Goal: Transaction & Acquisition: Download file/media

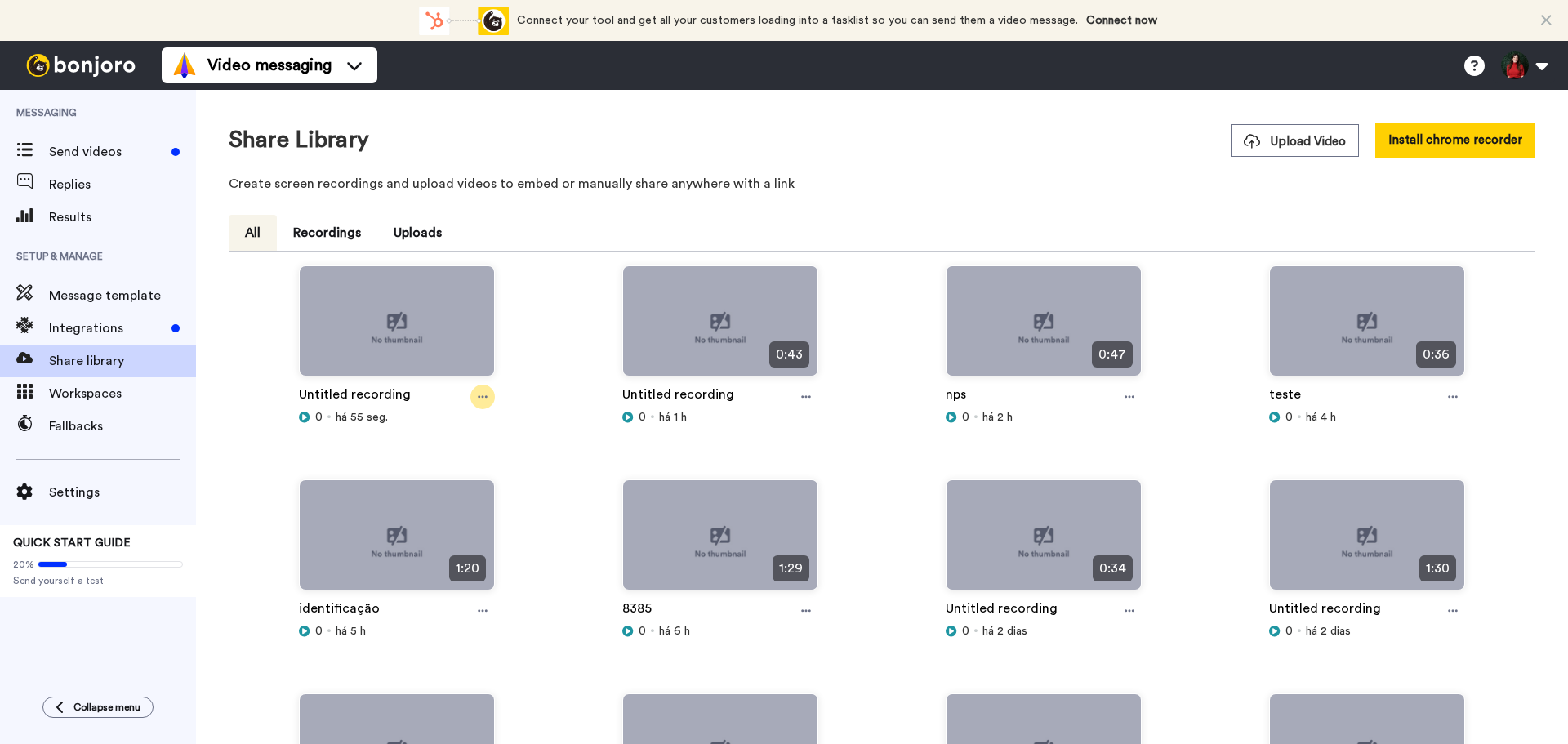
click at [480, 398] on icon at bounding box center [482, 397] width 10 height 3
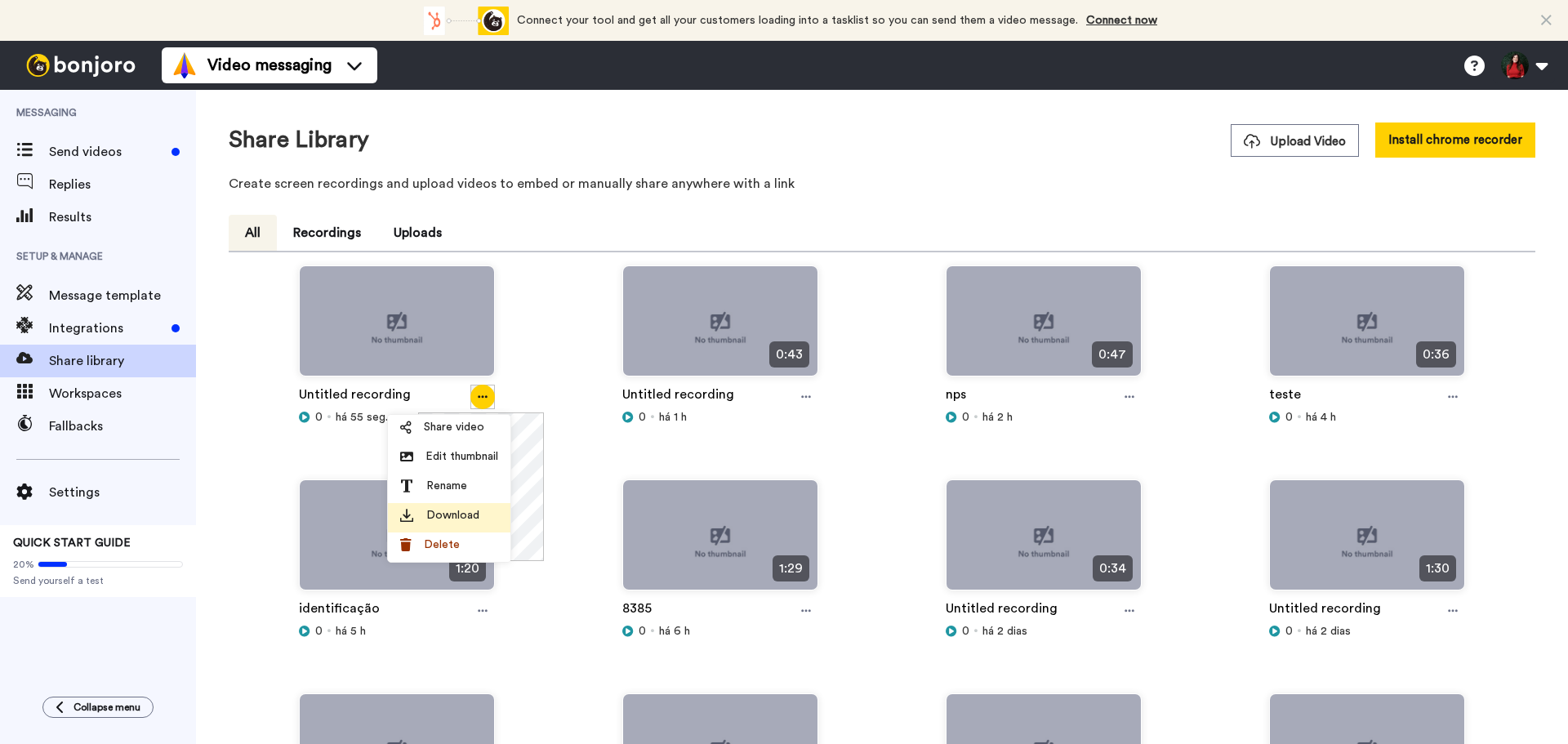
click at [479, 509] on div "Download" at bounding box center [450, 516] width 98 height 17
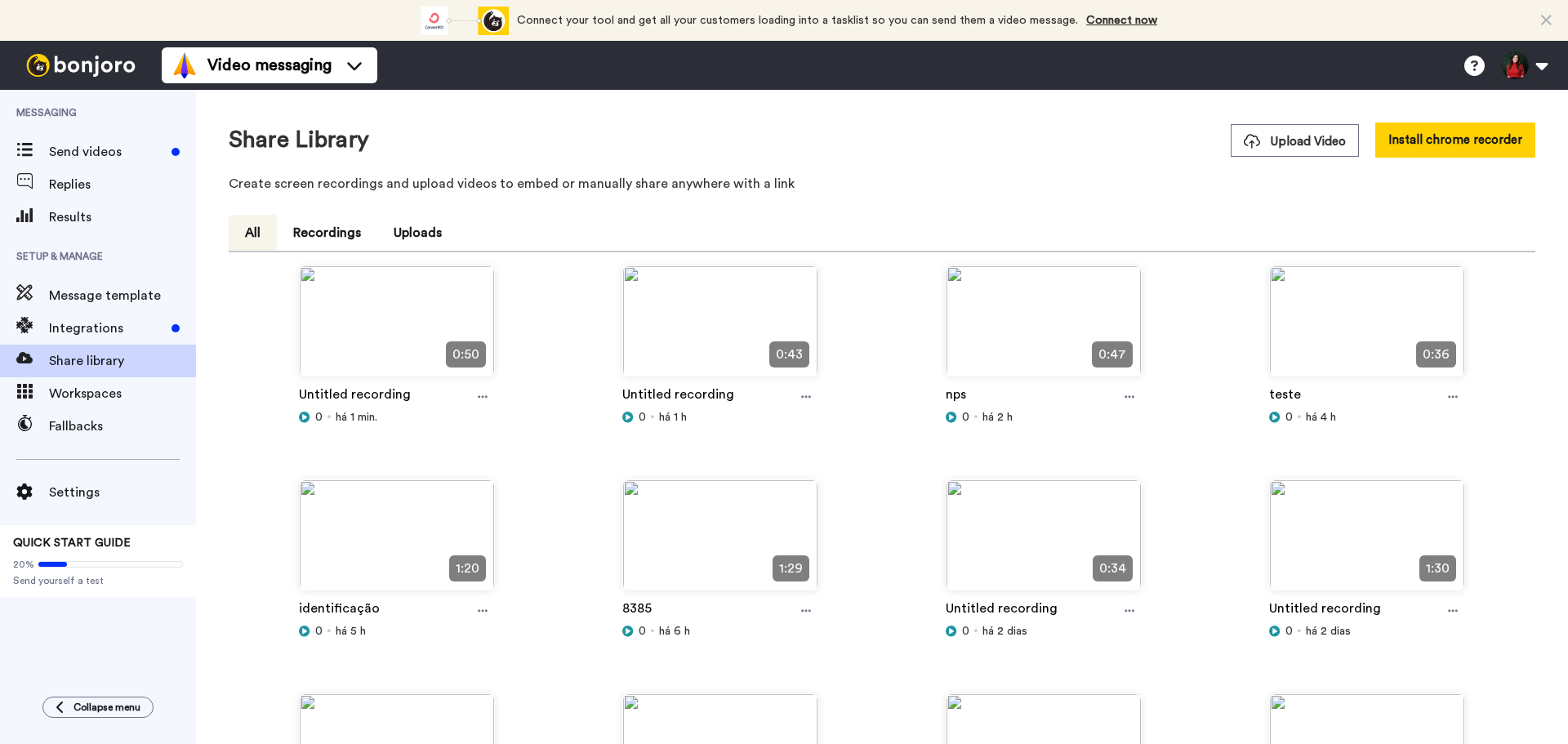
drag, startPoint x: 480, startPoint y: 400, endPoint x: 481, endPoint y: 415, distance: 15.0
click at [480, 400] on icon at bounding box center [482, 397] width 10 height 11
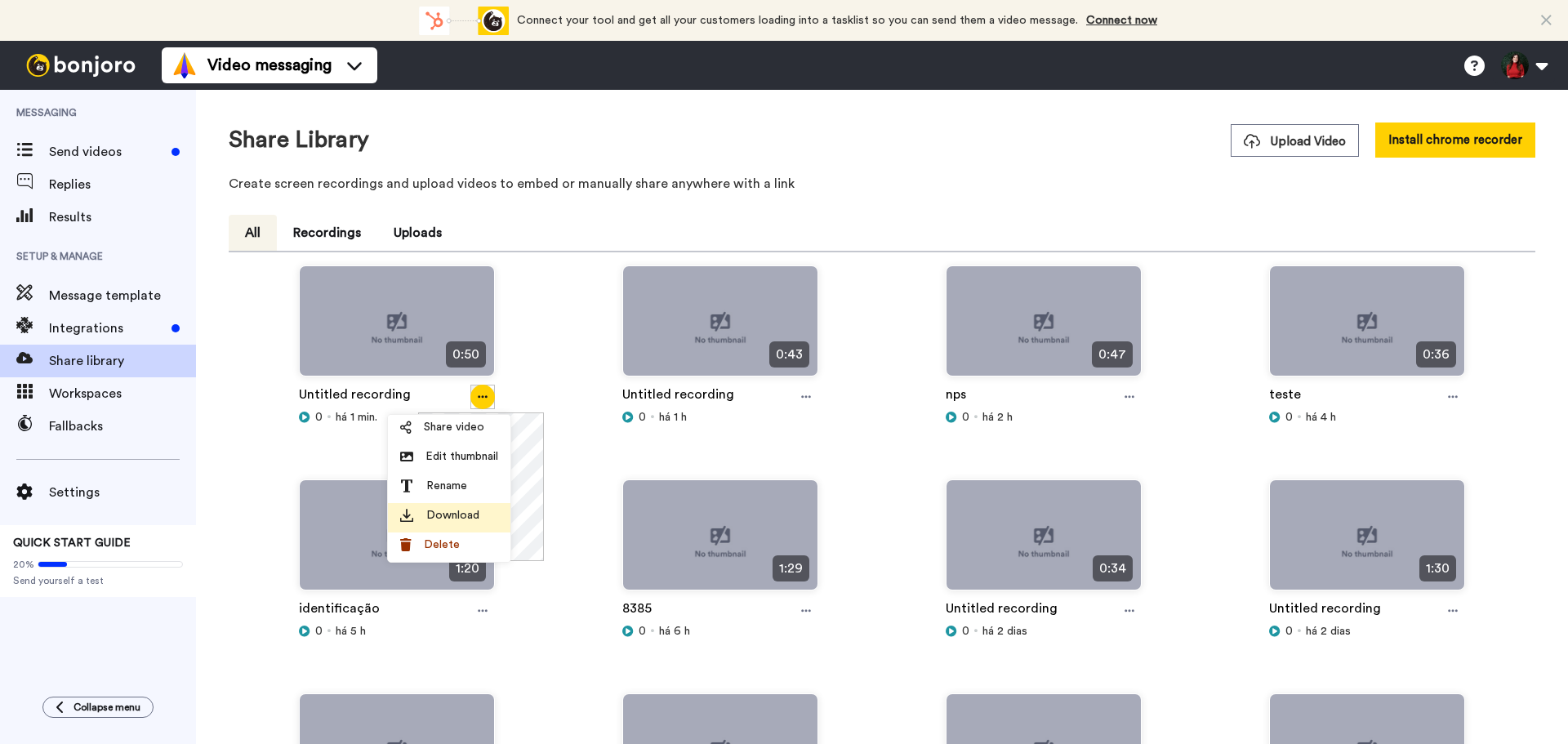
click at [490, 516] on div "Download" at bounding box center [450, 516] width 98 height 17
